Goal: Task Accomplishment & Management: Complete application form

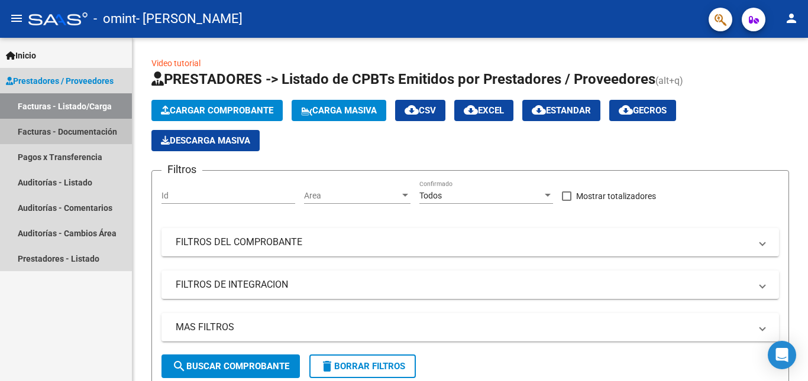
click at [41, 130] on link "Facturas - Documentación" at bounding box center [66, 131] width 132 height 25
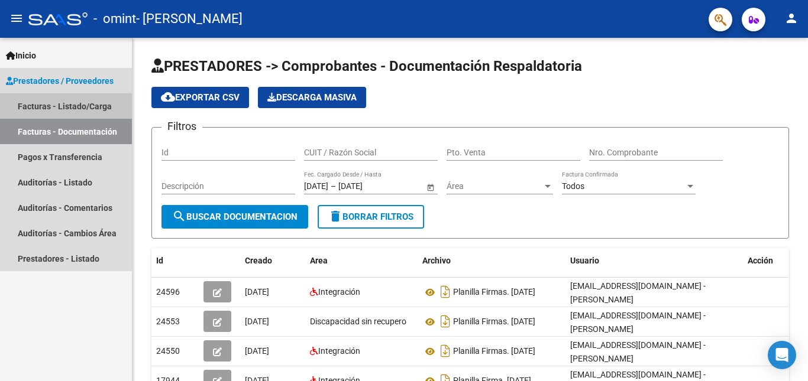
click at [77, 106] on link "Facturas - Listado/Carga" at bounding box center [66, 105] width 132 height 25
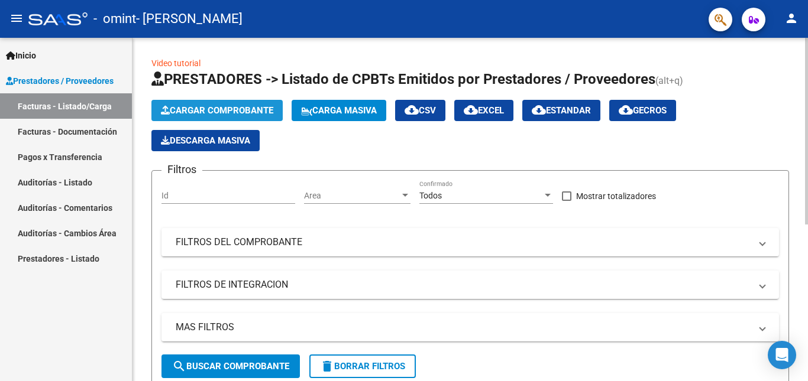
click at [226, 108] on span "Cargar Comprobante" at bounding box center [217, 110] width 112 height 11
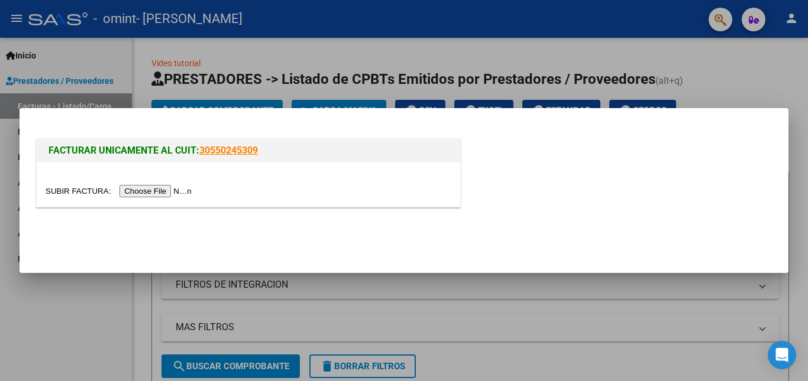
click at [168, 191] on input "file" at bounding box center [121, 191] width 150 height 12
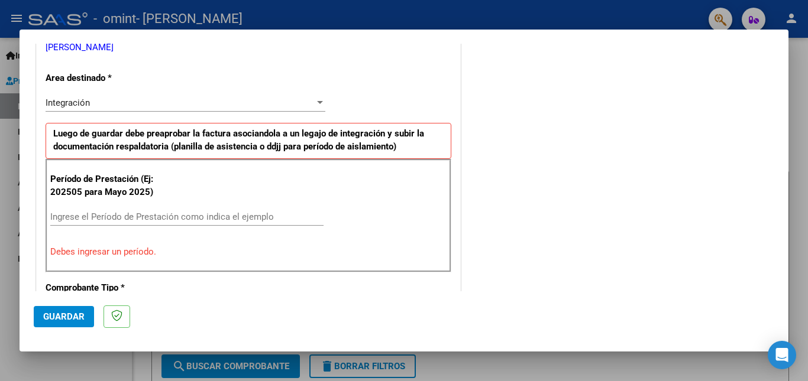
scroll to position [252, 0]
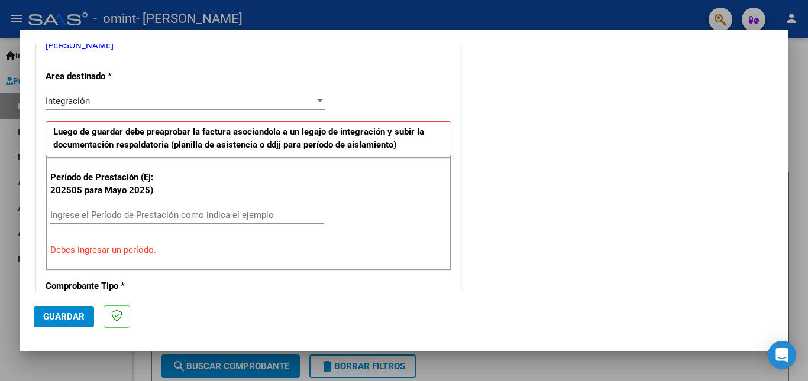
click at [137, 208] on div "Ingrese el Período de Prestación como indica el ejemplo" at bounding box center [186, 215] width 273 height 18
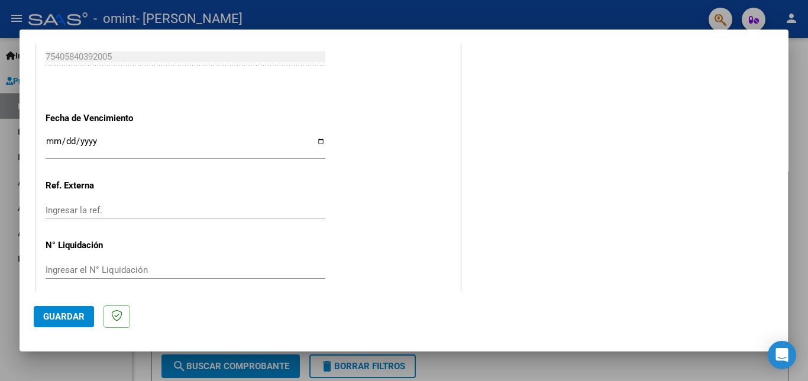
scroll to position [793, 0]
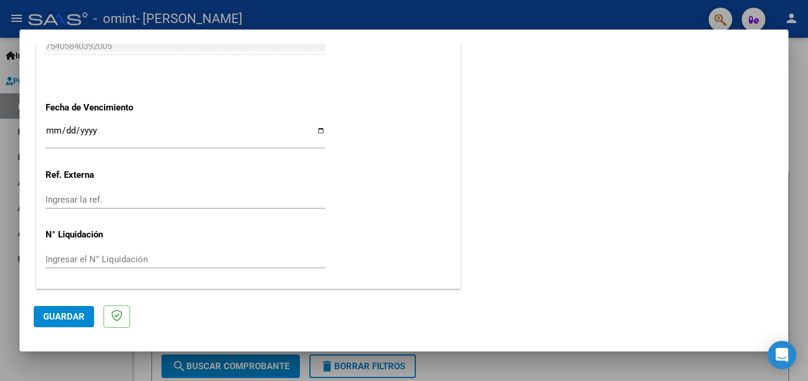
type input "202509"
click at [59, 317] on span "Guardar" at bounding box center [63, 317] width 41 height 11
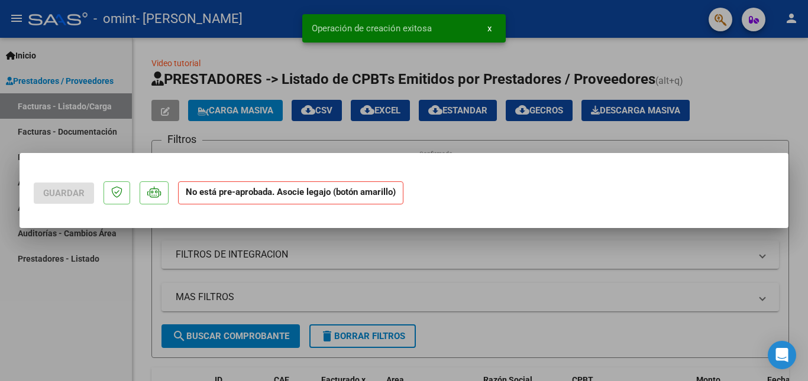
scroll to position [0, 0]
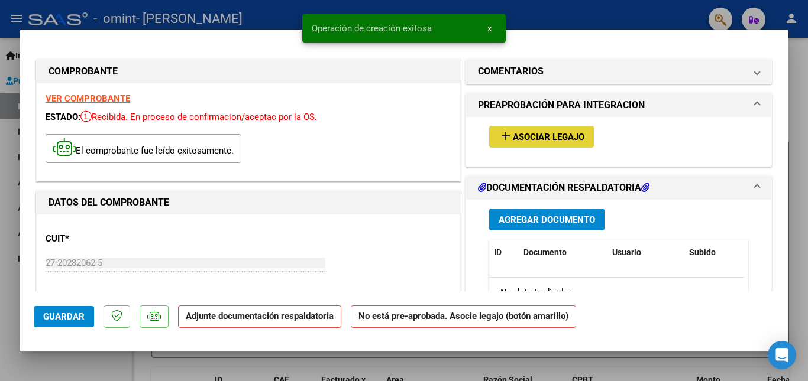
click at [528, 137] on span "Asociar Legajo" at bounding box center [549, 137] width 72 height 11
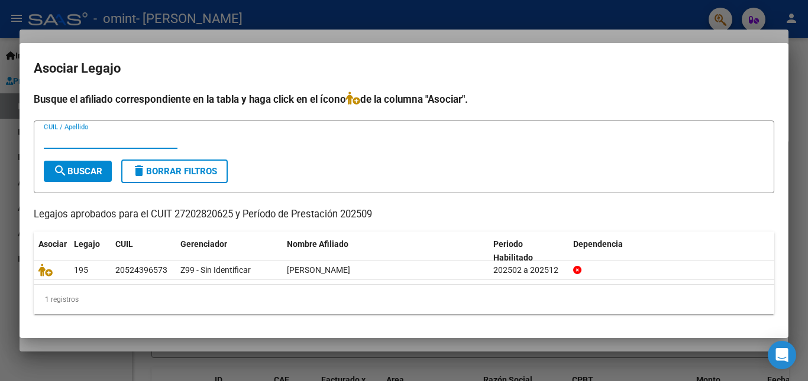
click at [70, 138] on input "CUIL / Apellido" at bounding box center [111, 139] width 134 height 11
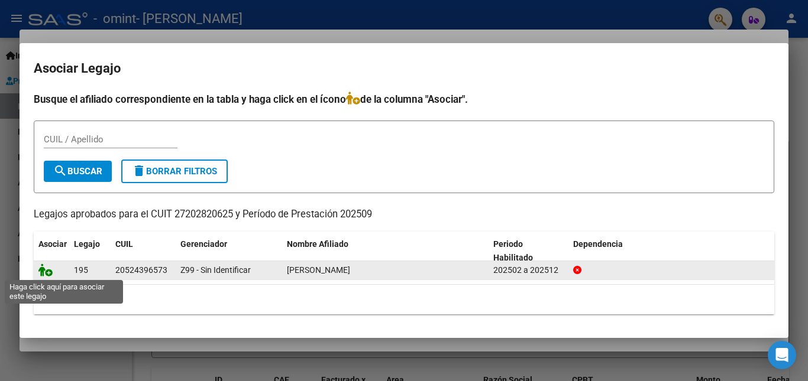
click at [43, 270] on icon at bounding box center [45, 270] width 14 height 13
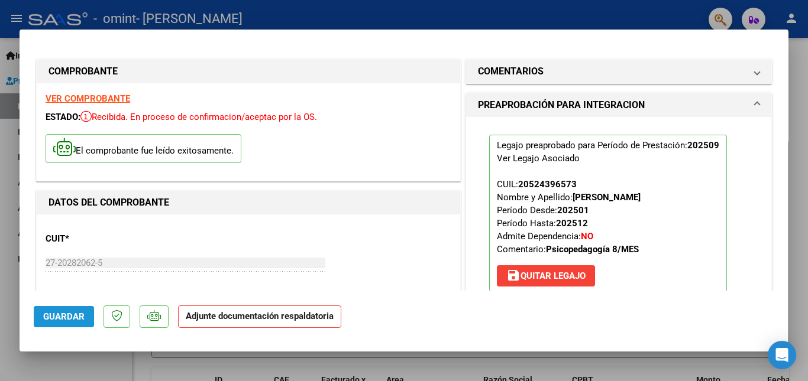
click at [66, 315] on span "Guardar" at bounding box center [63, 317] width 41 height 11
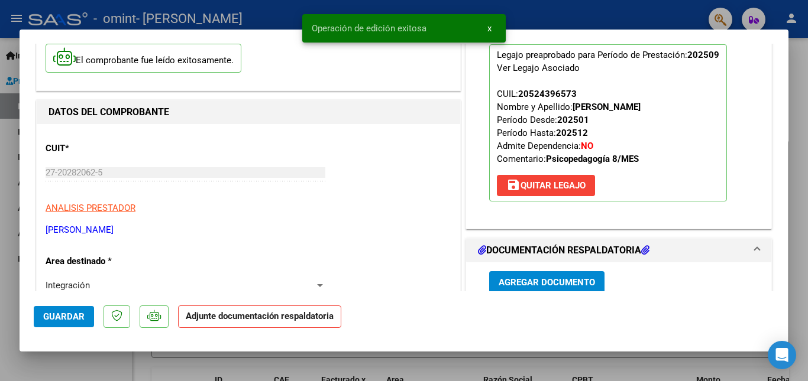
scroll to position [91, 0]
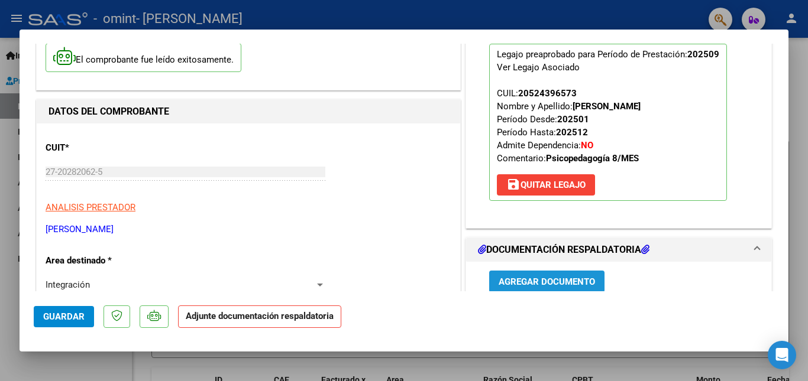
click at [528, 280] on span "Agregar Documento" at bounding box center [546, 282] width 96 height 11
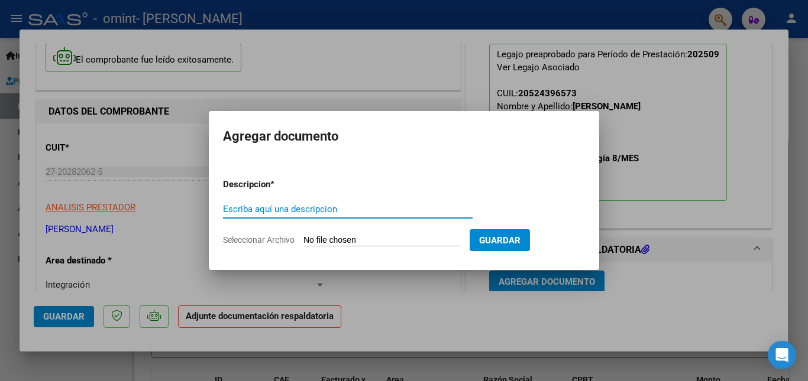
click at [255, 208] on input "Escriba aquí una descripcion" at bounding box center [347, 209] width 249 height 11
type input "p"
type input "Planilla firmas. [PERSON_NAME] . Setiembre 2025"
click at [325, 230] on form "Descripcion * Planilla firmas. [PERSON_NAME] . Setiembre 2025 Escriba aquí una …" at bounding box center [404, 212] width 362 height 86
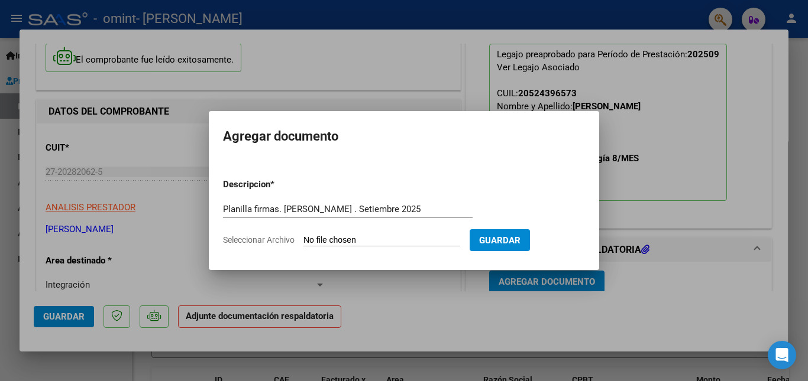
click at [325, 230] on form "Descripcion * Planilla firmas. [PERSON_NAME] . Setiembre 2025 Escriba aquí una …" at bounding box center [404, 212] width 362 height 86
click at [272, 235] on app-file-uploader "Seleccionar Archivo" at bounding box center [346, 240] width 247 height 11
click at [520, 238] on span "Guardar" at bounding box center [499, 240] width 41 height 11
click at [316, 314] on div at bounding box center [404, 190] width 808 height 381
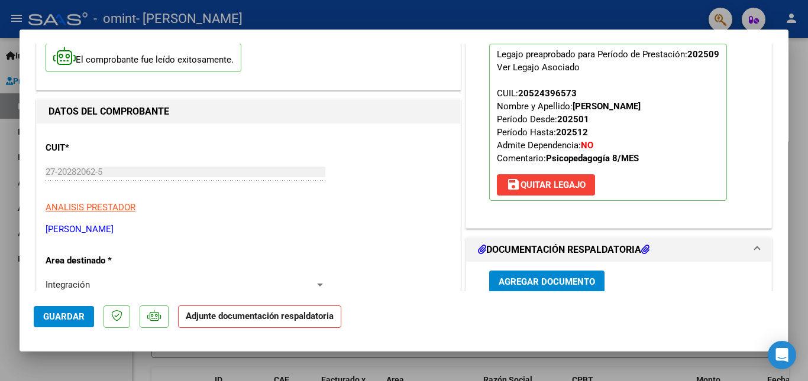
scroll to position [92, 0]
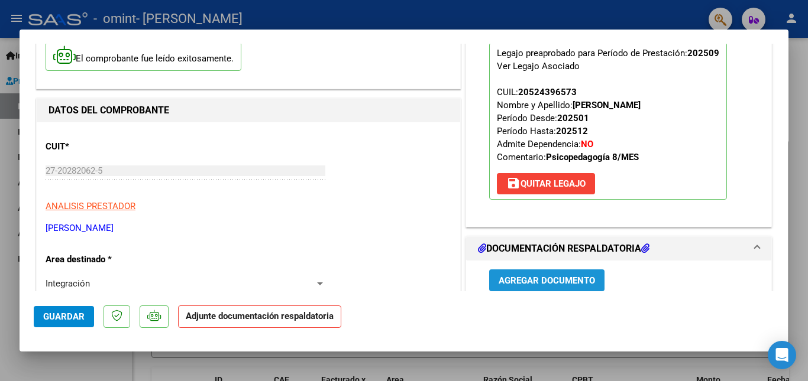
click at [534, 276] on span "Agregar Documento" at bounding box center [546, 280] width 96 height 11
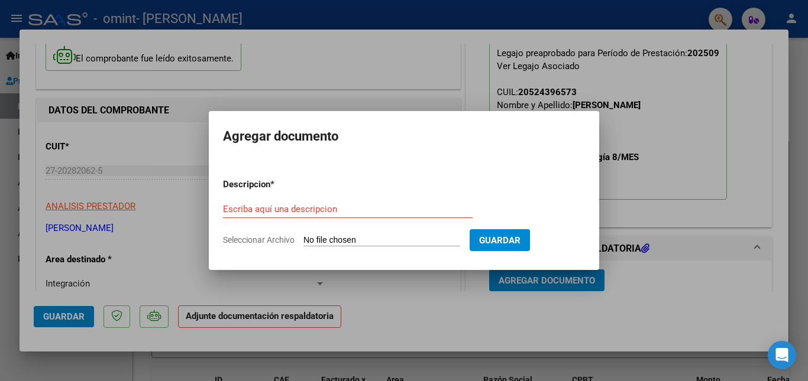
drag, startPoint x: 307, startPoint y: 199, endPoint x: 284, endPoint y: 197, distance: 23.1
click at [284, 197] on form "Descripcion * Escriba aquí una descripcion Seleccionar Archivo Guardar" at bounding box center [404, 212] width 362 height 86
click at [270, 205] on input "Escriba aquí una descripcion" at bounding box center [347, 209] width 249 height 11
type input "Planilla firmas. setiembre 2025"
click at [346, 237] on input "Seleccionar Archivo" at bounding box center [381, 240] width 157 height 11
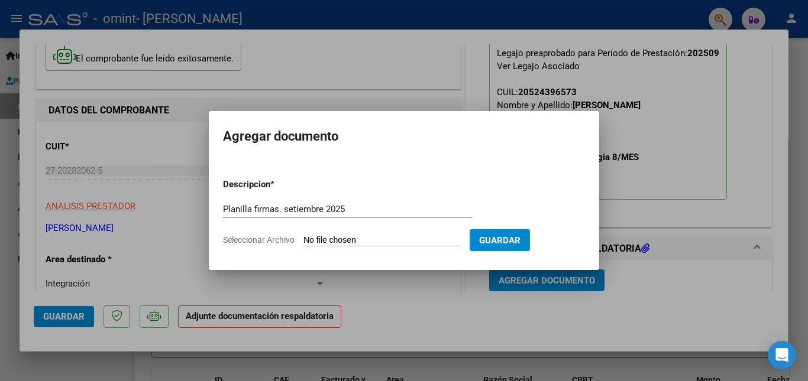
type input "C:\fakepath\Planilla [PERSON_NAME] Setiembre 2025.jpg"
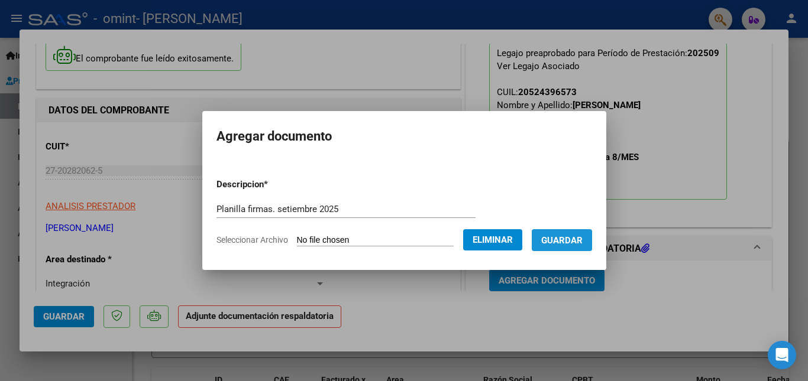
click at [582, 236] on span "Guardar" at bounding box center [561, 240] width 41 height 11
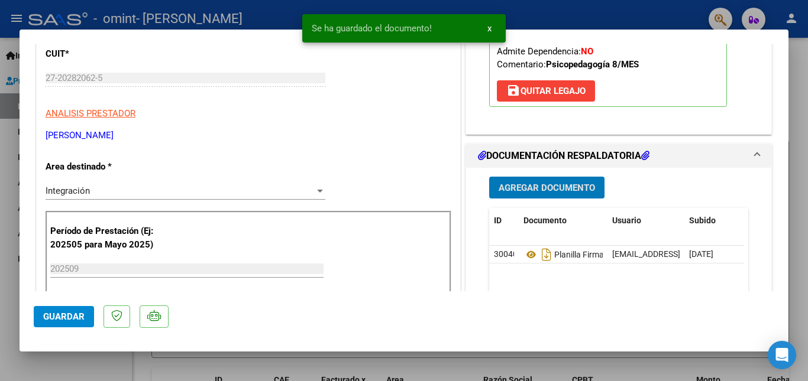
scroll to position [186, 0]
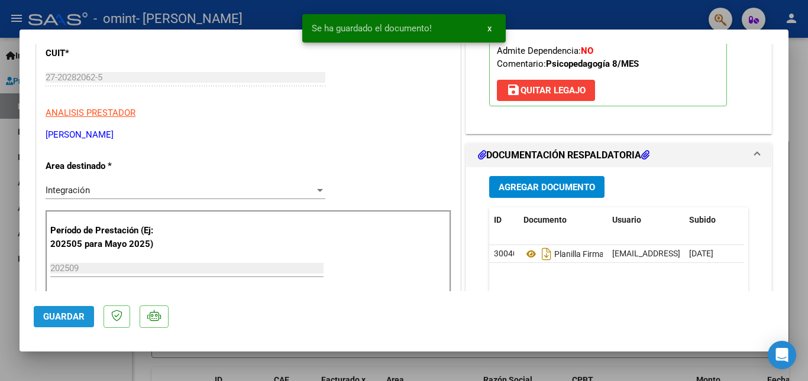
click at [61, 316] on span "Guardar" at bounding box center [63, 317] width 41 height 11
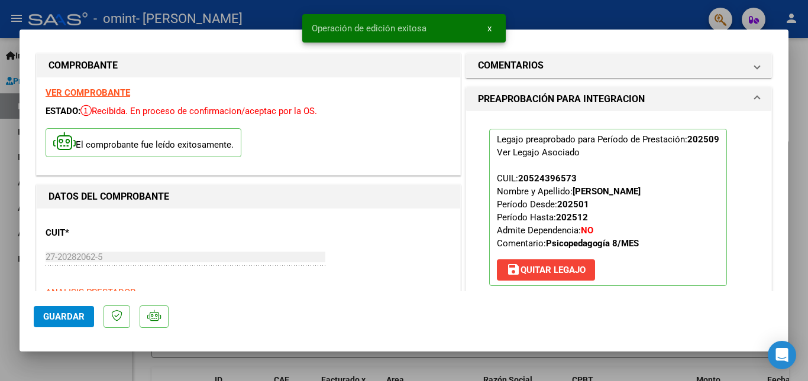
scroll to position [0, 0]
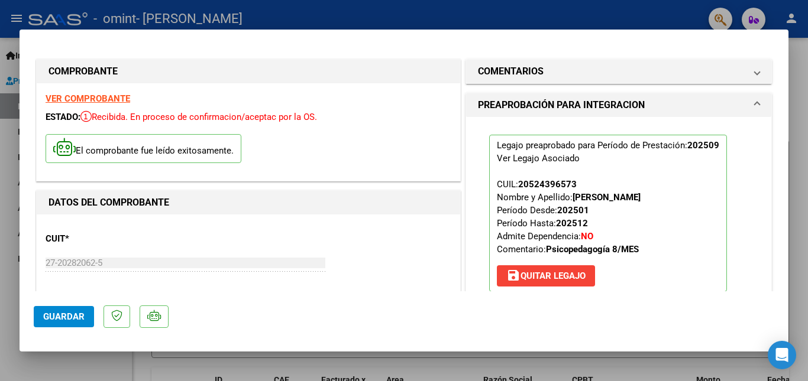
click at [387, 17] on div at bounding box center [404, 190] width 808 height 381
type input "$ 0,00"
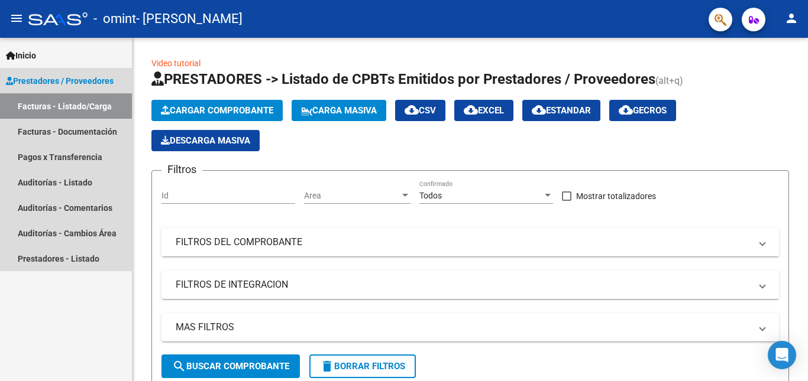
click at [66, 102] on link "Facturas - Listado/Carga" at bounding box center [66, 105] width 132 height 25
click at [85, 99] on link "Facturas - Listado/Carga" at bounding box center [66, 105] width 132 height 25
click at [24, 105] on link "Facturas - Listado/Carga" at bounding box center [66, 105] width 132 height 25
